Goal: Find specific page/section: Find specific page/section

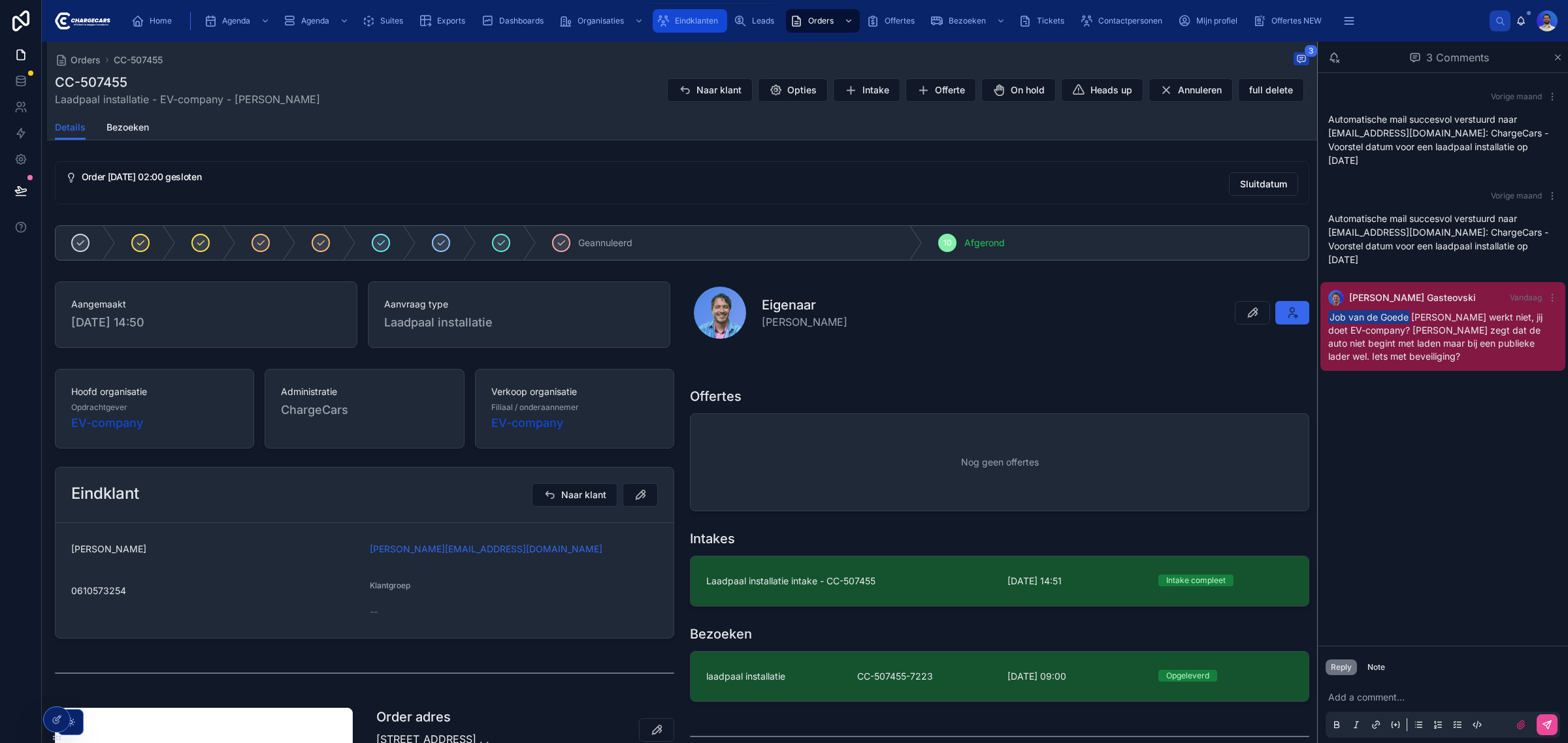
click at [672, 17] on div "Eindklanten" at bounding box center [690, 21] width 67 height 21
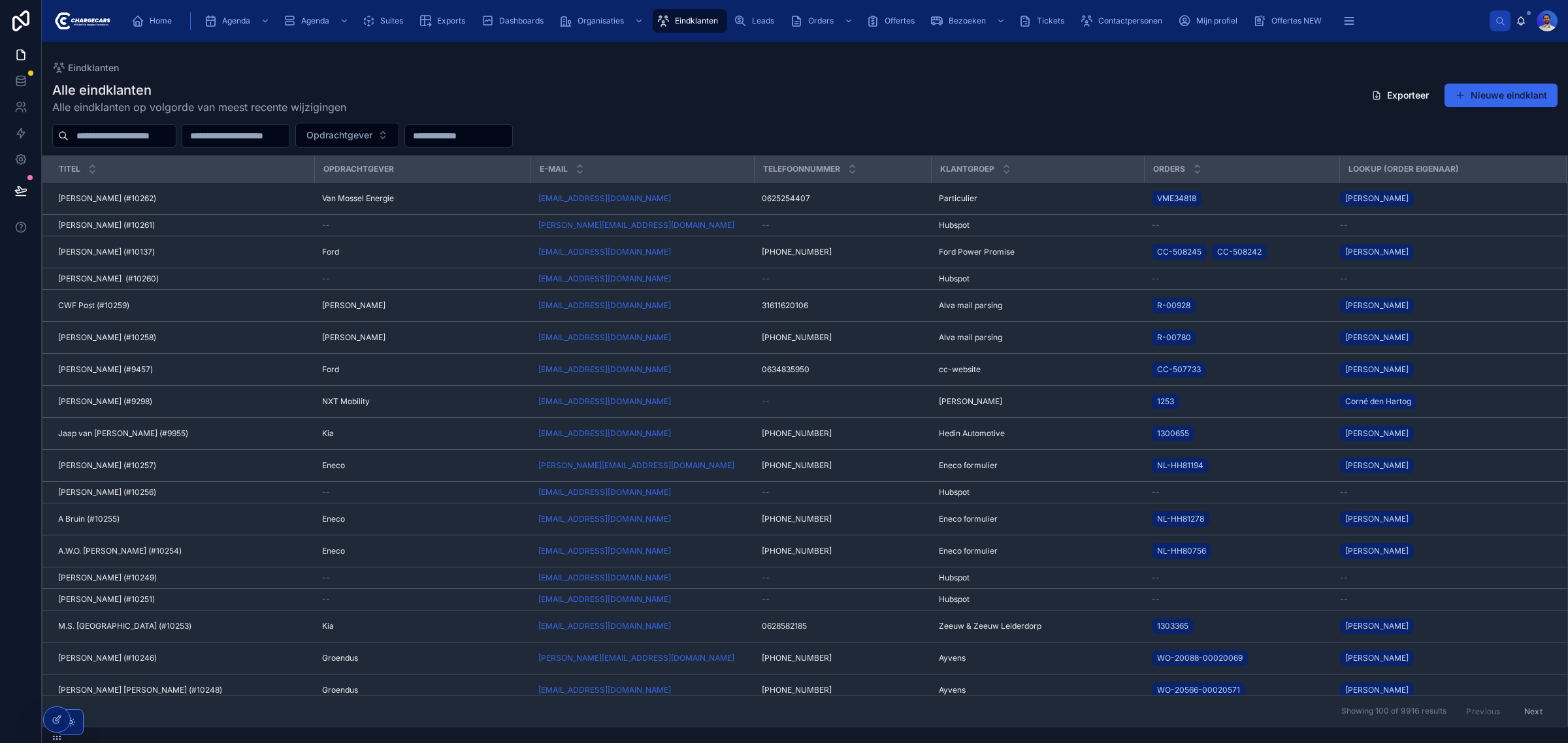
click at [674, 23] on div "Eindklanten" at bounding box center [690, 21] width 67 height 21
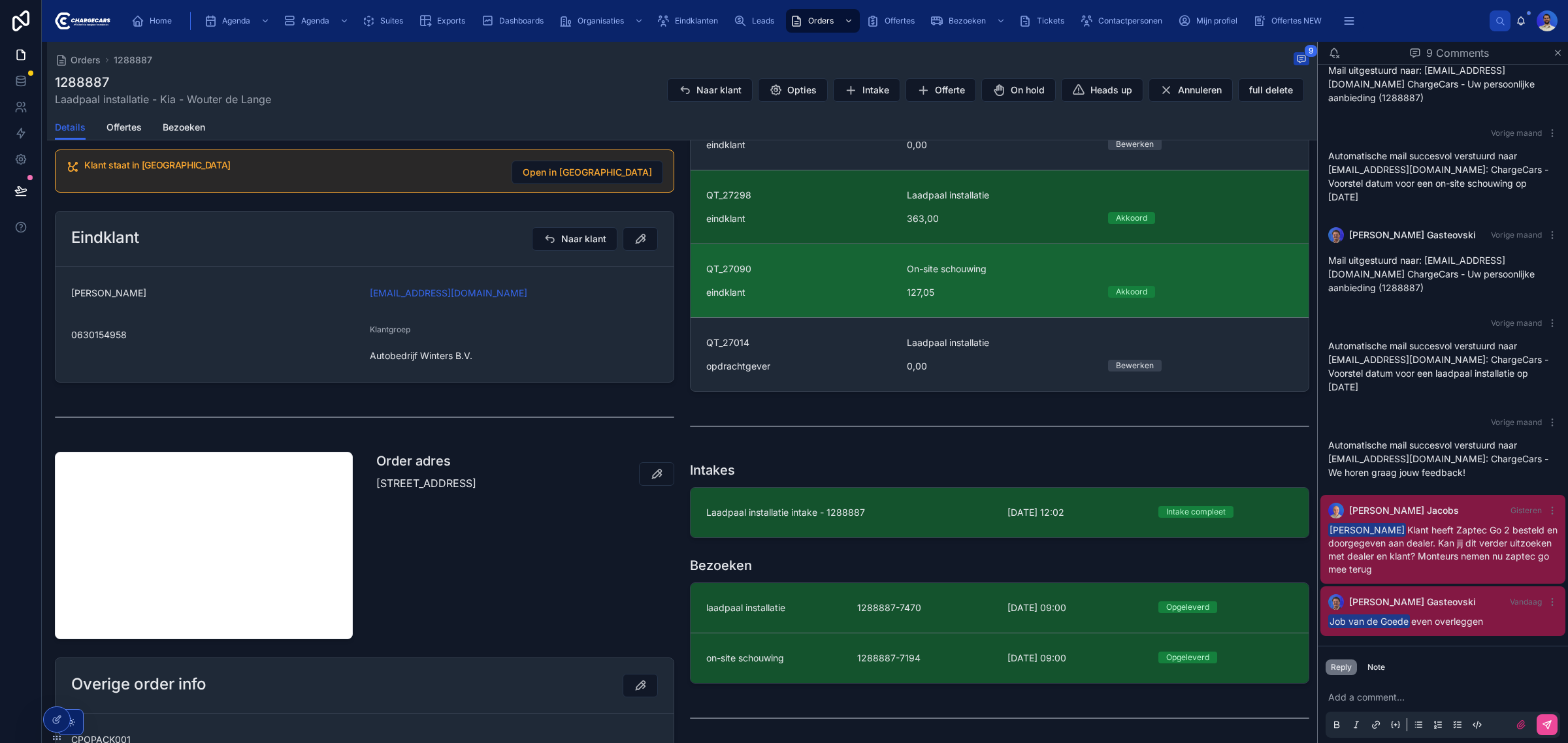
scroll to position [327, 0]
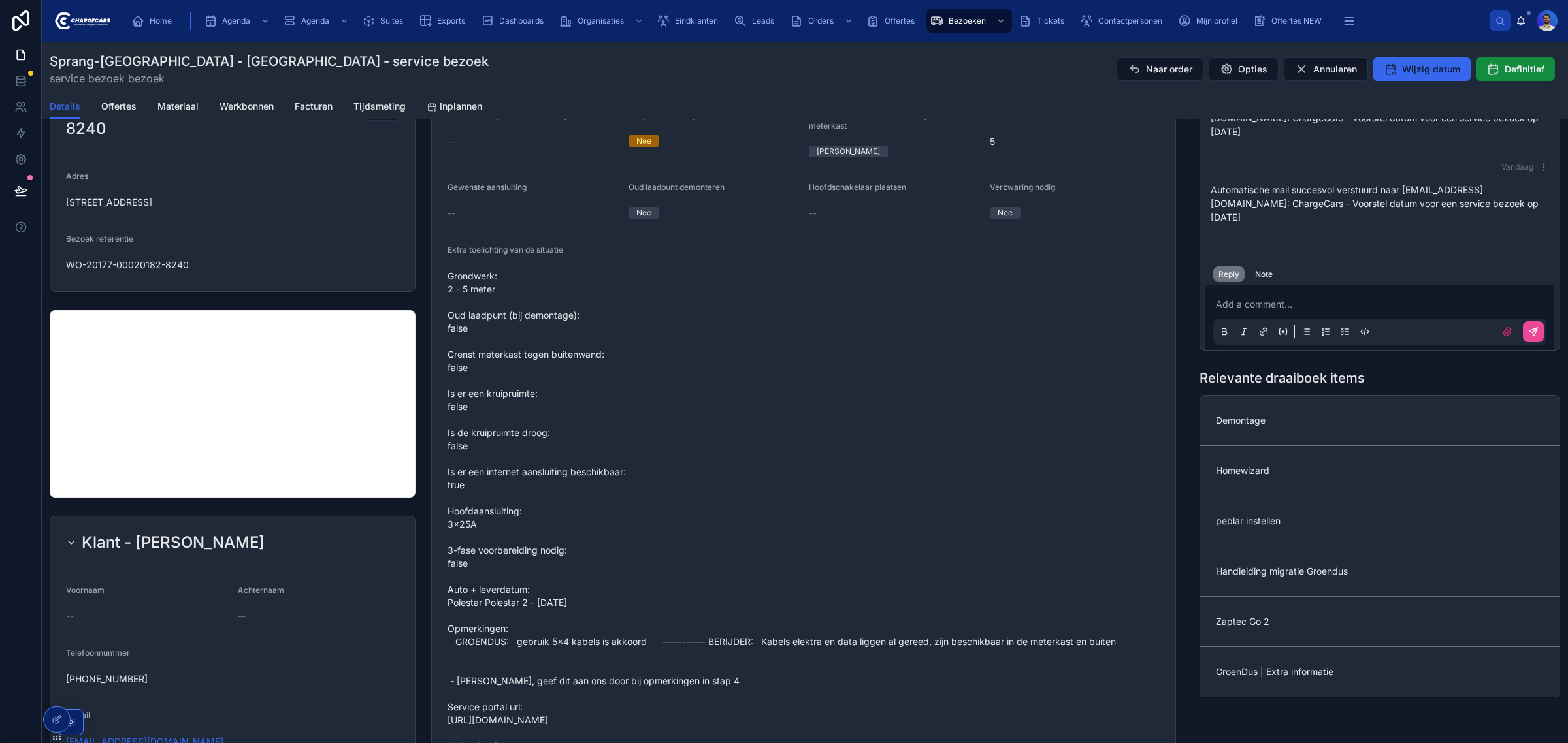
scroll to position [490, 0]
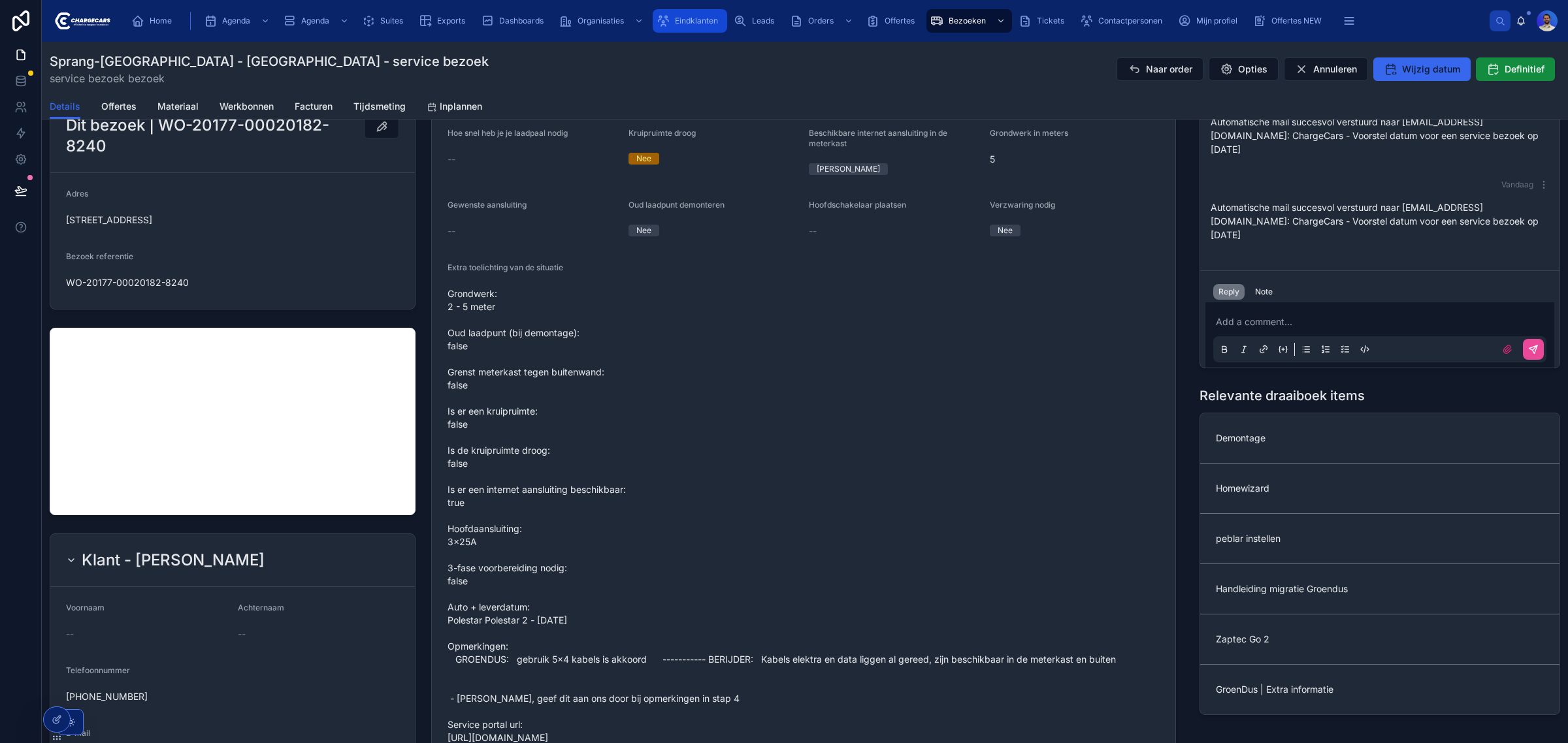
click at [690, 28] on div "Eindklanten" at bounding box center [690, 21] width 67 height 21
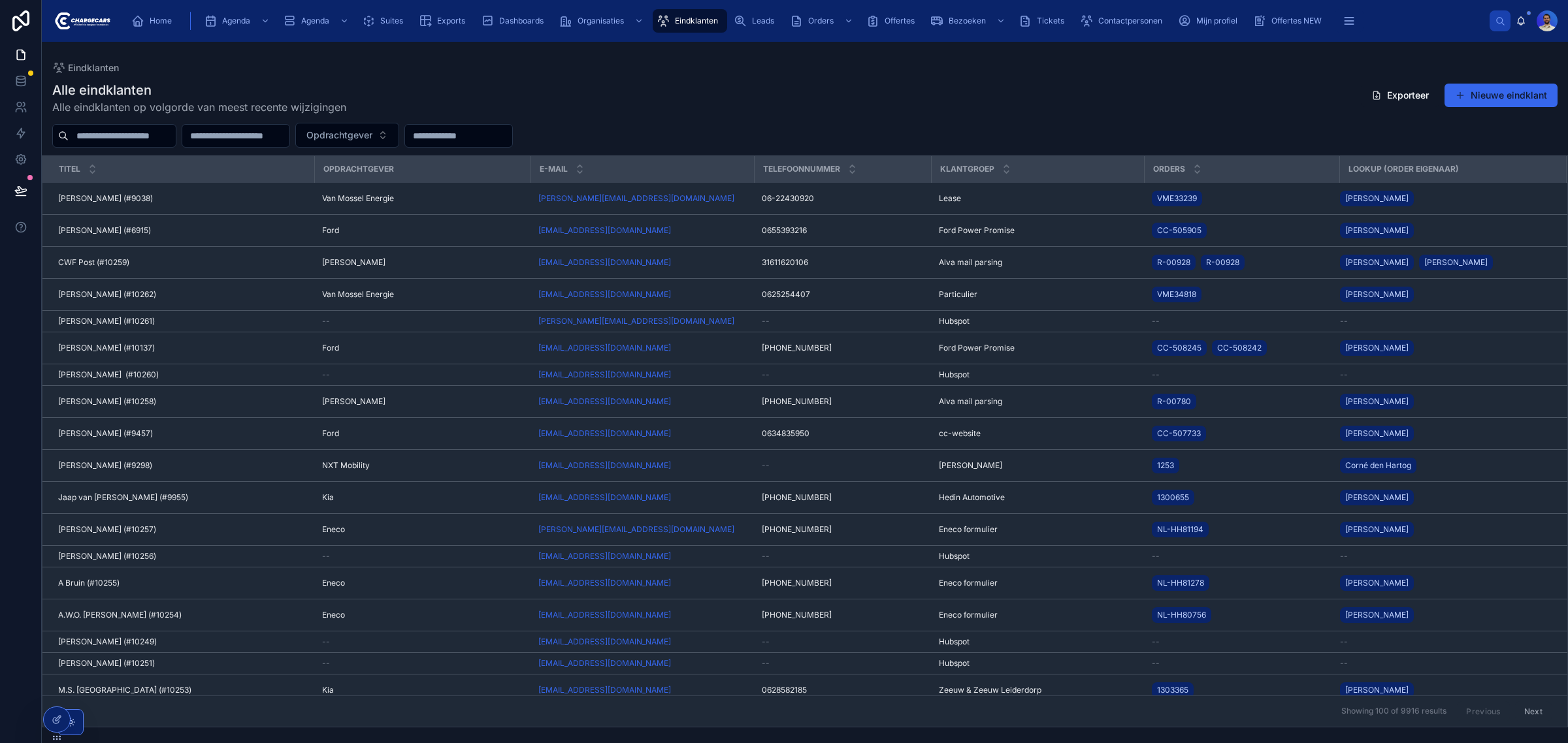
click at [153, 129] on input "text" at bounding box center [122, 135] width 107 height 18
type input "*********"
